Goal: Transaction & Acquisition: Purchase product/service

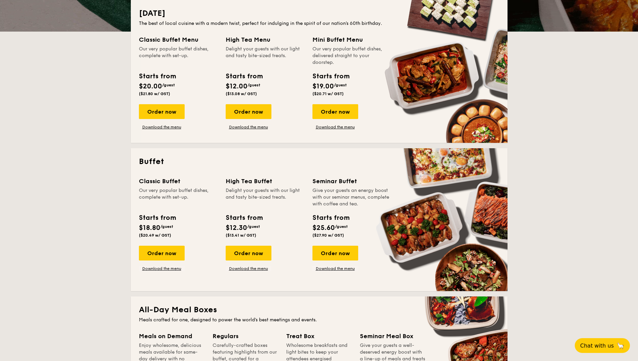
scroll to position [168, 0]
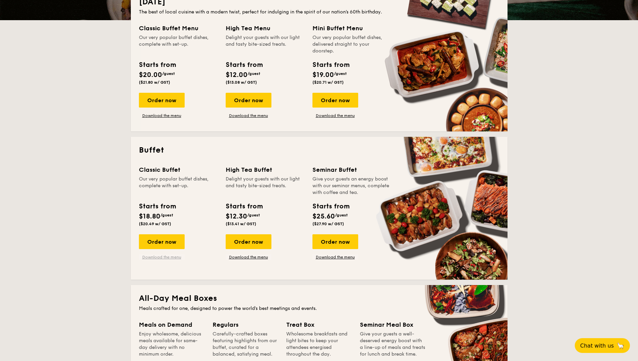
click at [166, 257] on link "Download the menu" at bounding box center [162, 257] width 46 height 5
click at [162, 238] on div "Order now" at bounding box center [162, 241] width 46 height 15
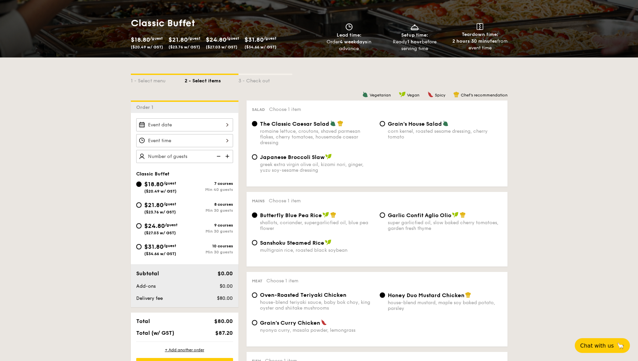
scroll to position [101, 0]
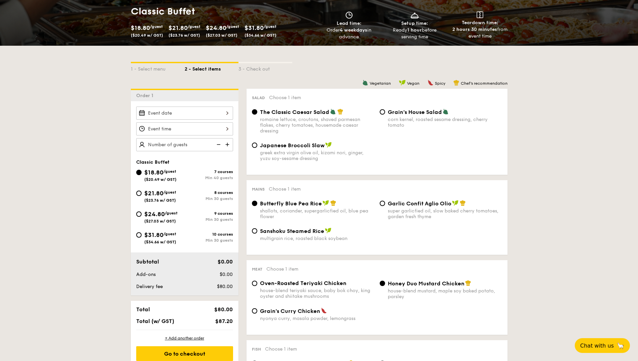
click at [162, 238] on span "$31.80" at bounding box center [153, 234] width 19 height 7
click at [142, 238] on input "$31.80 /guest ($34.66 w/ GST) 10 courses Min 30 guests" at bounding box center [138, 234] width 5 height 5
radio input "true"
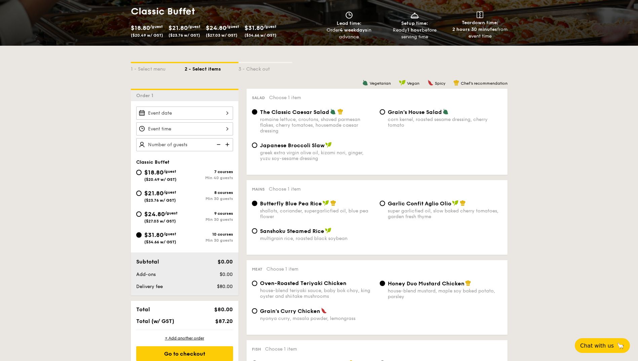
radio input "true"
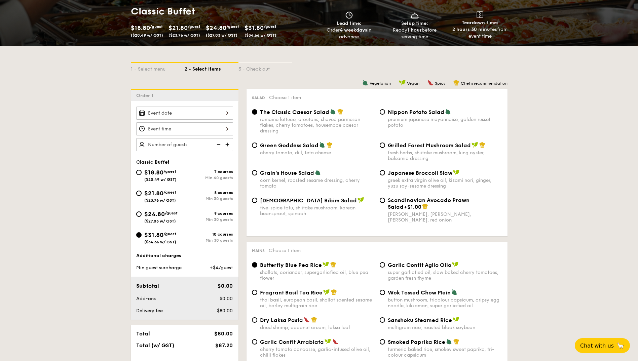
click at [187, 169] on div "$18.80 /guest ($20.49 w/ GST) 7 courses Min 40 guests" at bounding box center [184, 175] width 97 height 14
click at [176, 177] on div "$18.80 /guest ($20.49 w/ GST)" at bounding box center [160, 175] width 32 height 14
click at [142, 175] on input "$18.80 /guest ($20.49 w/ GST) 7 courses Min 40 guests" at bounding box center [138, 172] width 5 height 5
radio input "true"
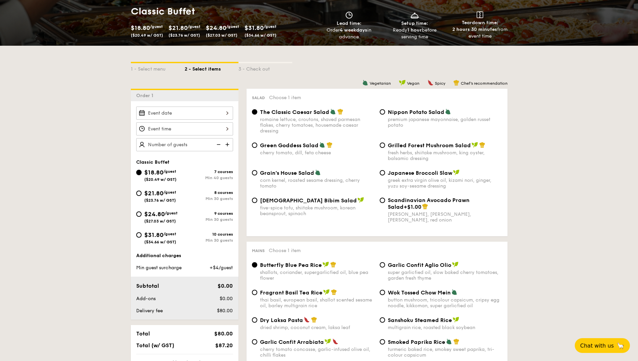
radio input "true"
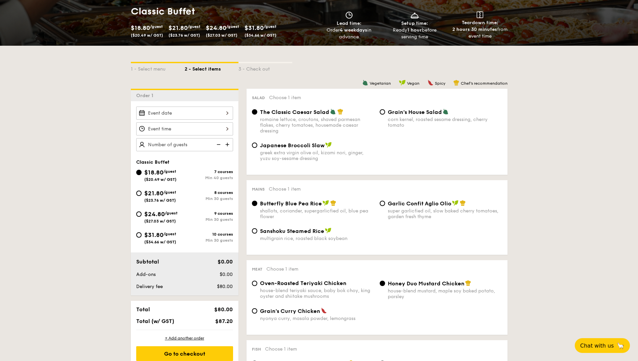
click at [162, 197] on span "$21.80" at bounding box center [153, 193] width 19 height 7
click at [142, 196] on input "$21.80 /guest ($23.76 w/ GST) 8 courses Min 30 guests" at bounding box center [138, 193] width 5 height 5
radio input "true"
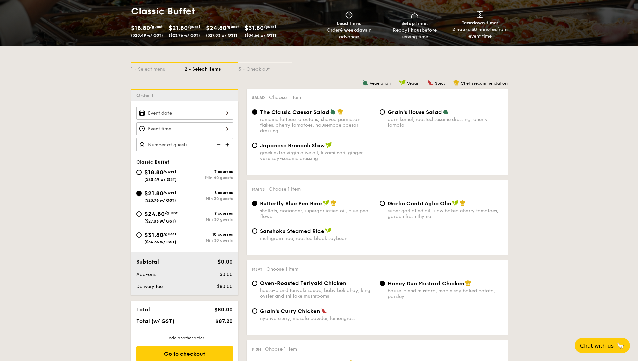
radio input "true"
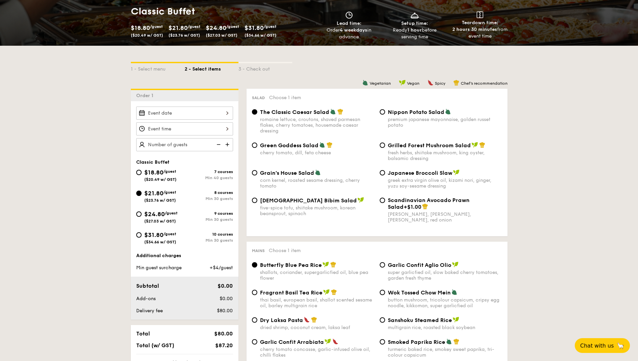
click at [160, 213] on span "$24.80" at bounding box center [154, 214] width 21 height 7
click at [142, 213] on input "$24.80 /guest ($27.03 w/ GST) 9 courses Min 30 guests" at bounding box center [138, 214] width 5 height 5
radio input "true"
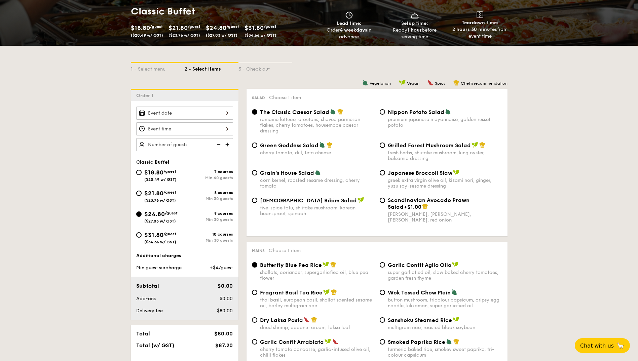
radio input "true"
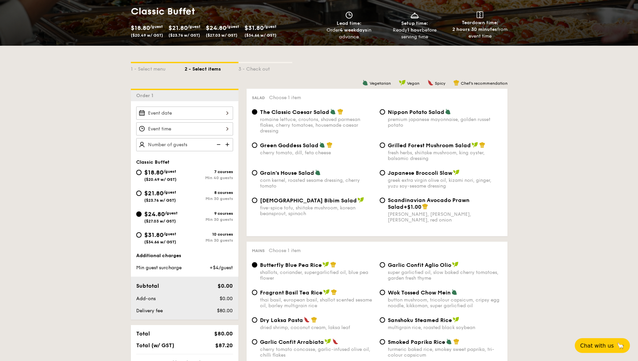
click at [160, 239] on div "$31.80 /guest ($34.66 w/ GST)" at bounding box center [160, 237] width 32 height 14
click at [142, 238] on input "$31.80 /guest ($34.66 w/ GST) 10 courses Min 30 guests" at bounding box center [138, 234] width 5 height 5
radio input "true"
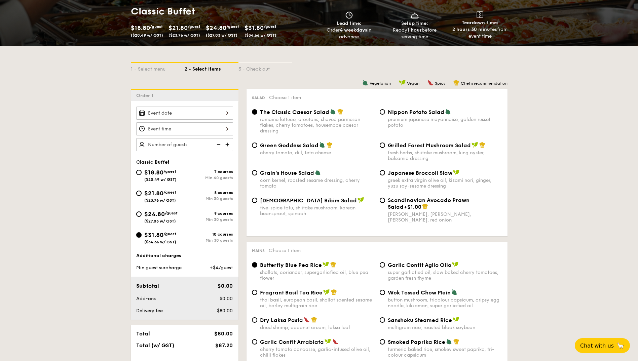
radio input "true"
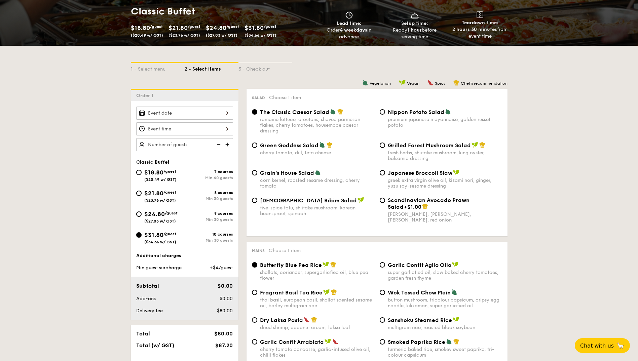
radio input "true"
